Goal: Navigation & Orientation: Find specific page/section

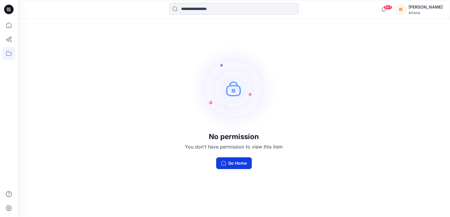
click at [227, 167] on button "Go Home" at bounding box center [234, 163] width 36 height 12
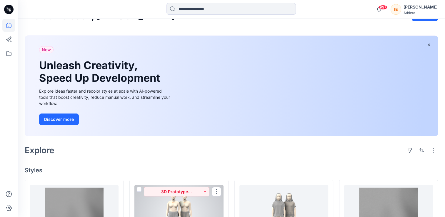
scroll to position [9, 0]
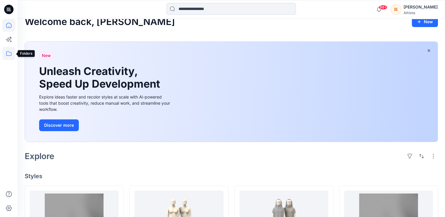
click at [7, 54] on icon at bounding box center [8, 53] width 13 height 13
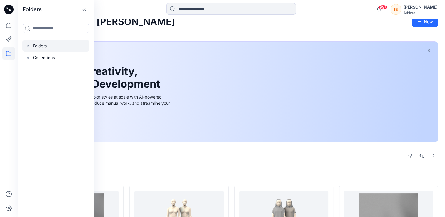
click at [37, 49] on div at bounding box center [55, 46] width 67 height 12
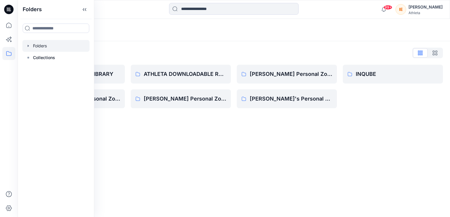
click at [123, 55] on div "Folders List" at bounding box center [234, 52] width 418 height 9
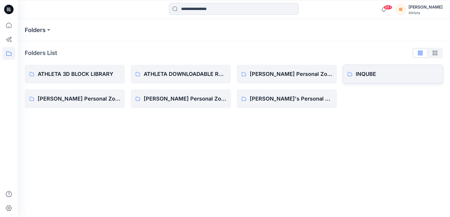
click at [357, 73] on p "INQUBE" at bounding box center [396, 74] width 82 height 8
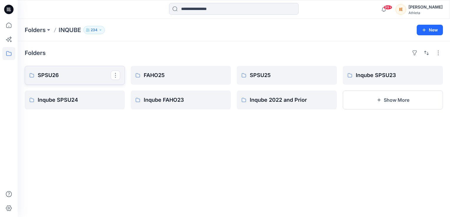
click at [64, 82] on link "SPSU26" at bounding box center [75, 75] width 100 height 19
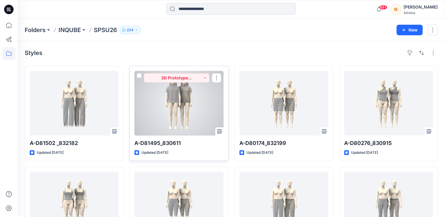
click at [138, 89] on div at bounding box center [178, 103] width 89 height 65
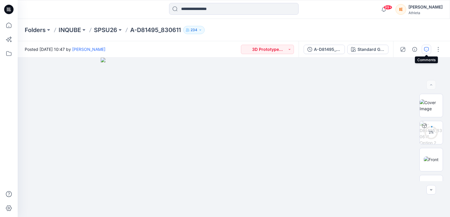
click at [427, 48] on icon "button" at bounding box center [426, 49] width 5 height 5
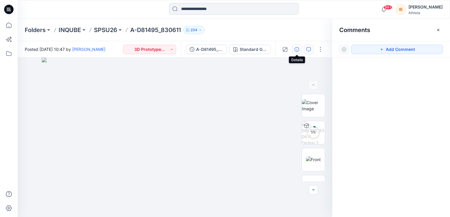
click at [297, 49] on icon "button" at bounding box center [296, 49] width 5 height 5
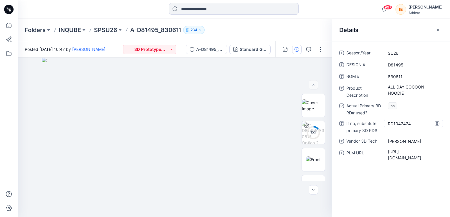
click at [423, 125] on RD\ "RD1042424" at bounding box center [413, 124] width 51 height 6
